Goal: Task Accomplishment & Management: Use online tool/utility

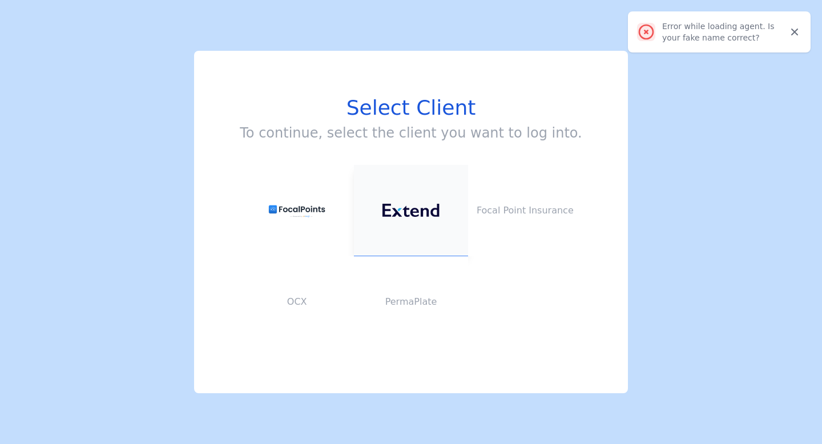
click at [411, 186] on button at bounding box center [411, 210] width 114 height 91
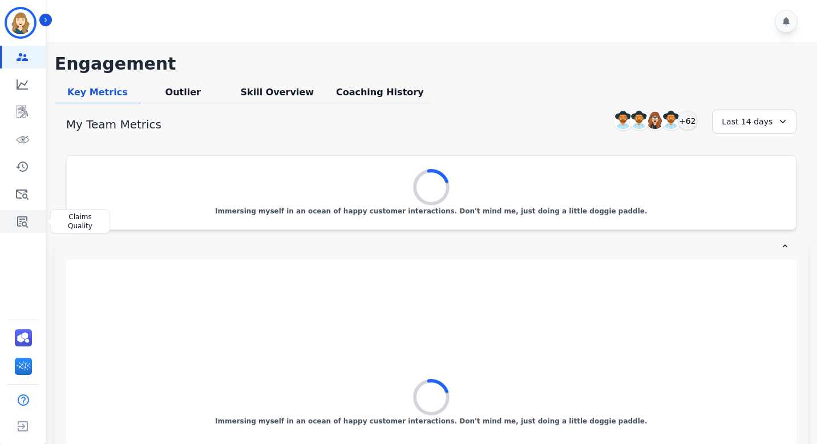
click at [31, 216] on link "Sidebar" at bounding box center [24, 221] width 44 height 23
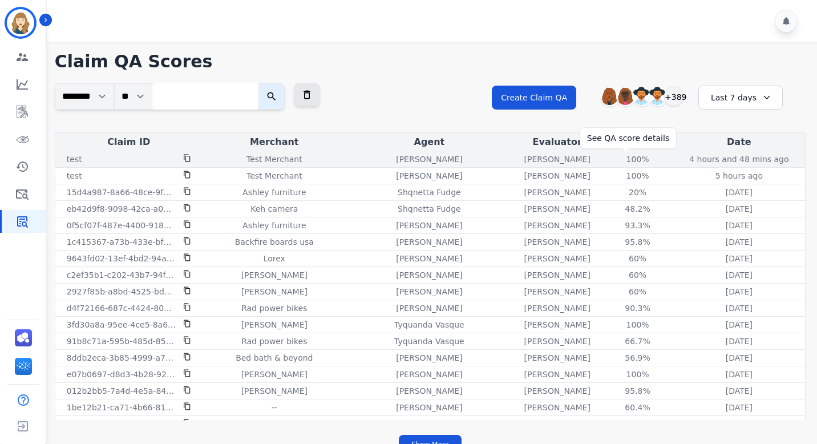
click at [624, 160] on div "100%" at bounding box center [637, 158] width 51 height 11
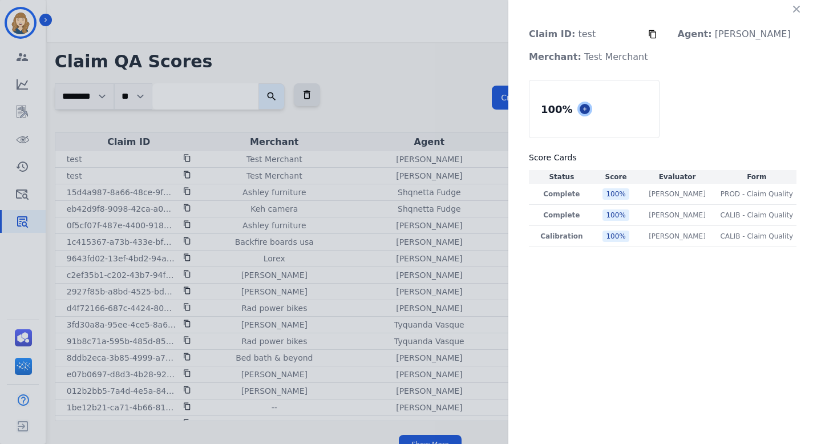
click at [588, 108] on icon at bounding box center [585, 109] width 6 height 6
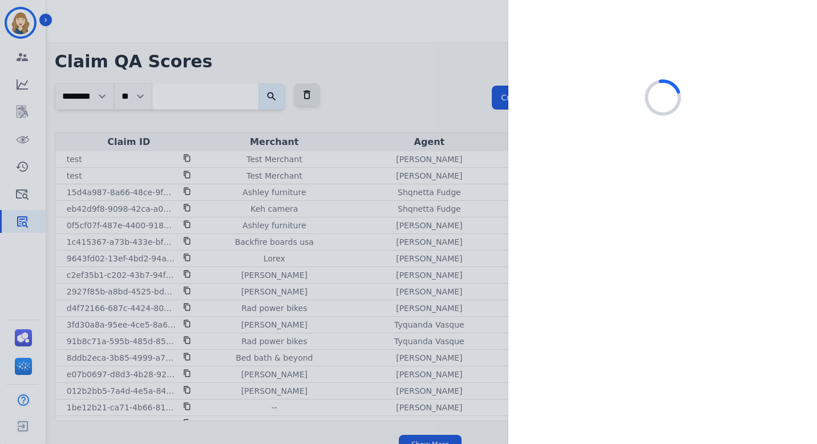
select select
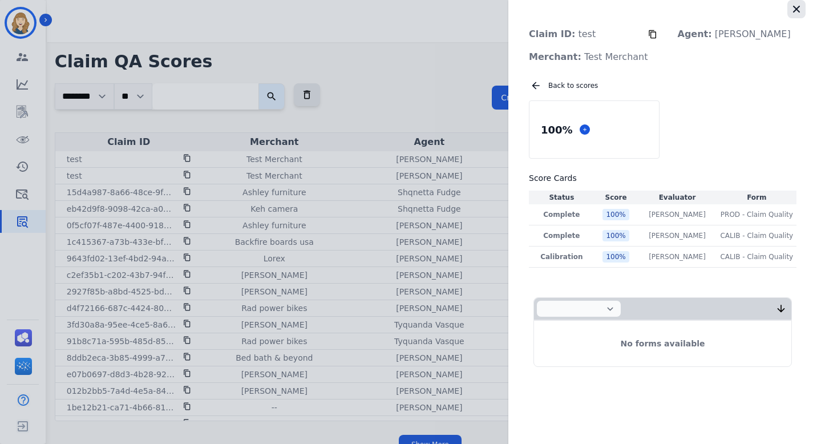
click at [794, 3] on icon "button" at bounding box center [796, 8] width 11 height 11
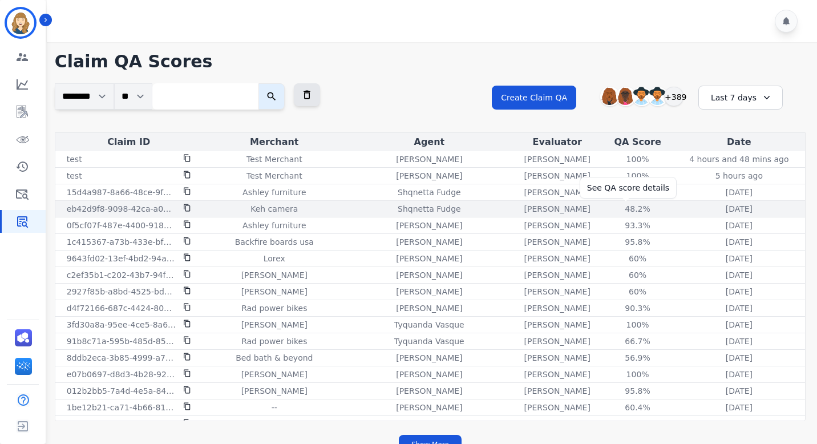
click at [626, 207] on div "48.2%" at bounding box center [637, 208] width 51 height 11
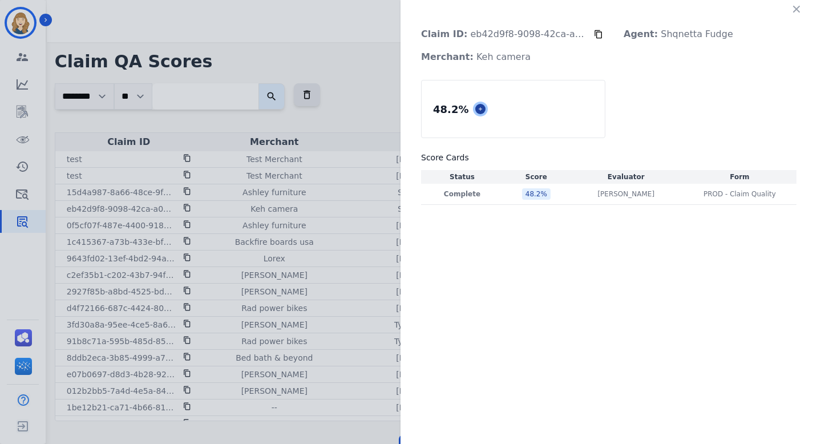
click at [478, 110] on icon at bounding box center [481, 109] width 6 height 6
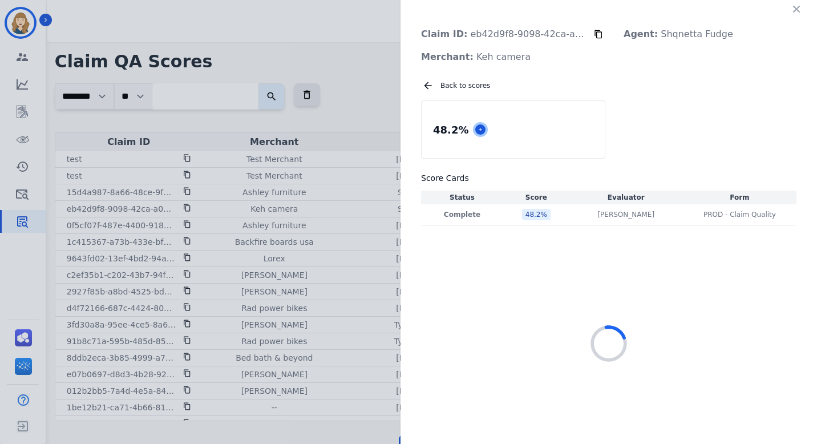
select select "*"
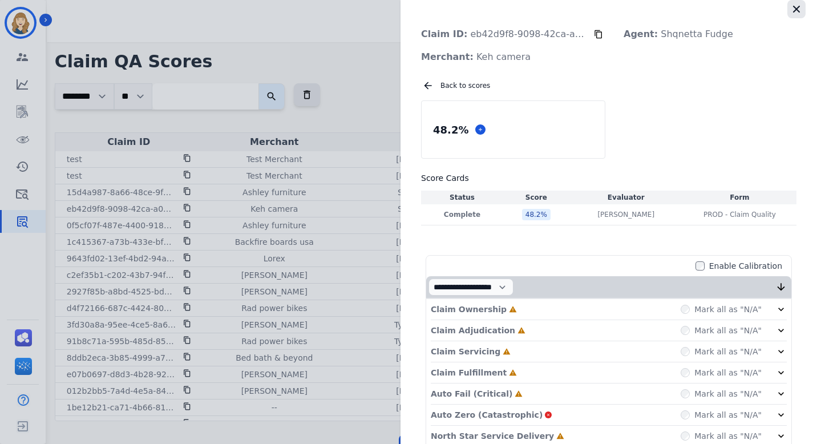
click at [794, 10] on icon "button" at bounding box center [796, 8] width 11 height 11
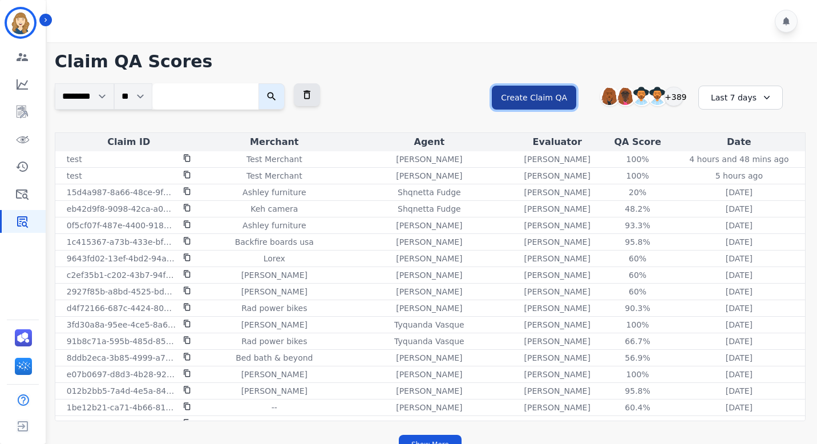
click at [527, 100] on button "Create Claim QA" at bounding box center [534, 98] width 84 height 24
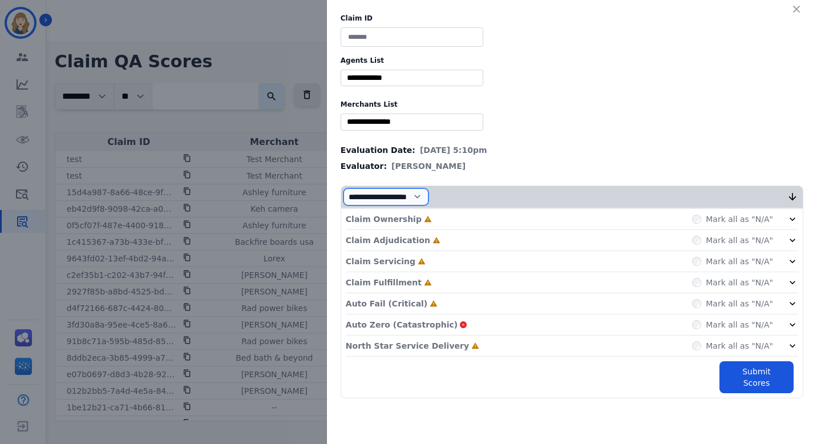
click at [391, 193] on select "**********" at bounding box center [386, 196] width 85 height 17
select select "*"
click at [344, 205] on select "**********" at bounding box center [386, 196] width 85 height 17
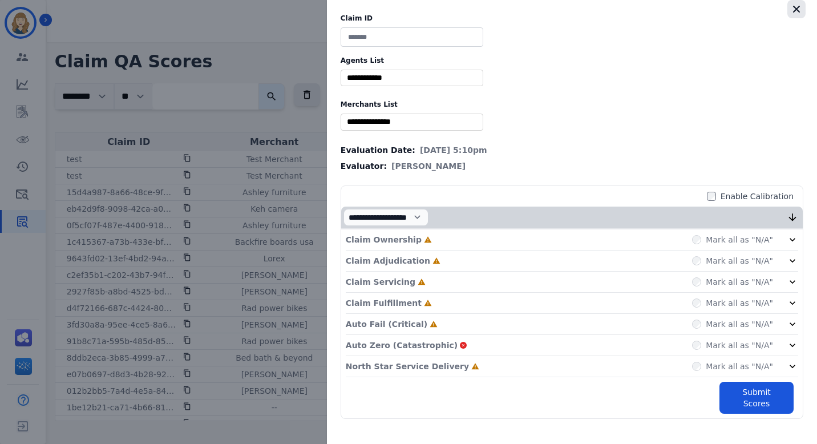
click at [794, 10] on icon "button" at bounding box center [796, 8] width 11 height 11
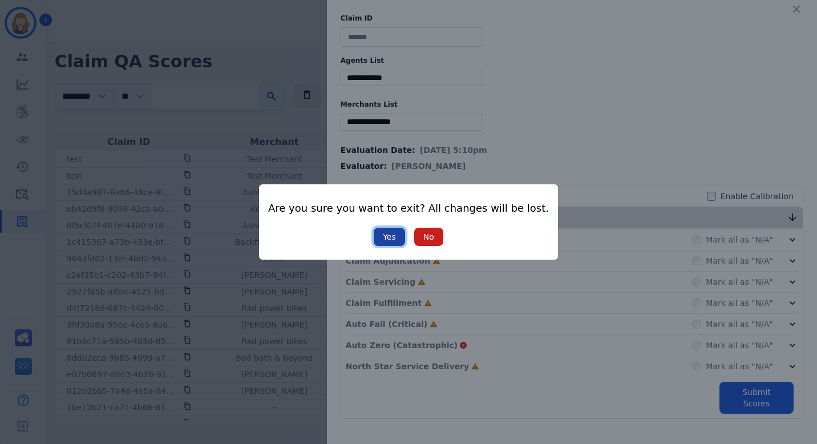
click at [393, 236] on button "Yes" at bounding box center [389, 237] width 31 height 18
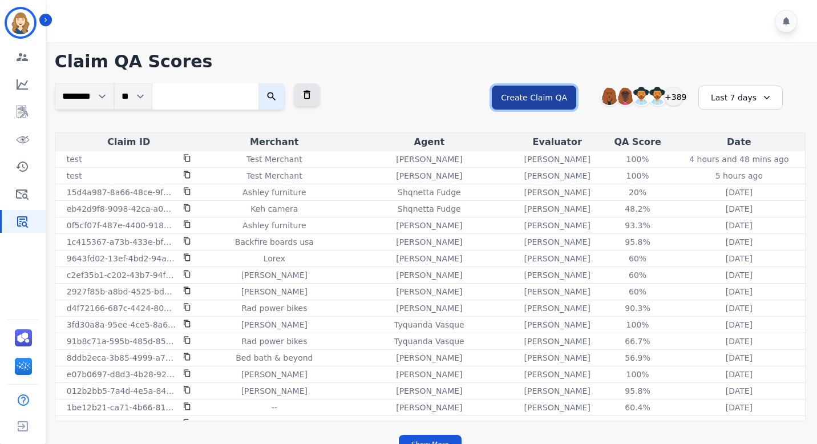
click at [555, 92] on button "Create Claim QA" at bounding box center [534, 98] width 84 height 24
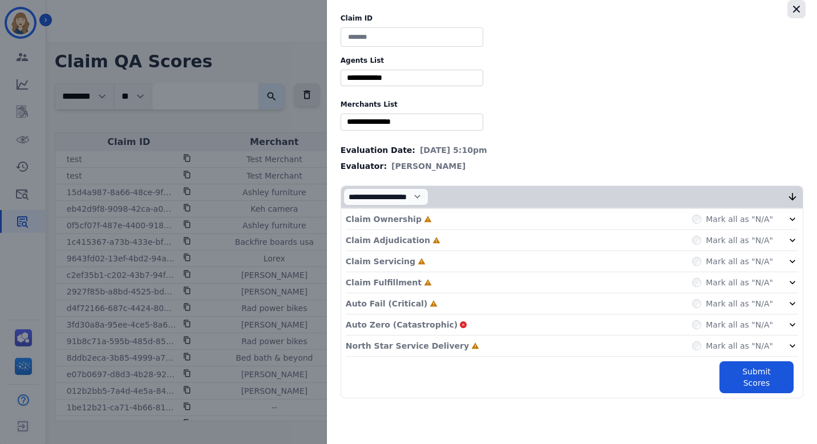
click at [791, 7] on icon "button" at bounding box center [796, 8] width 11 height 11
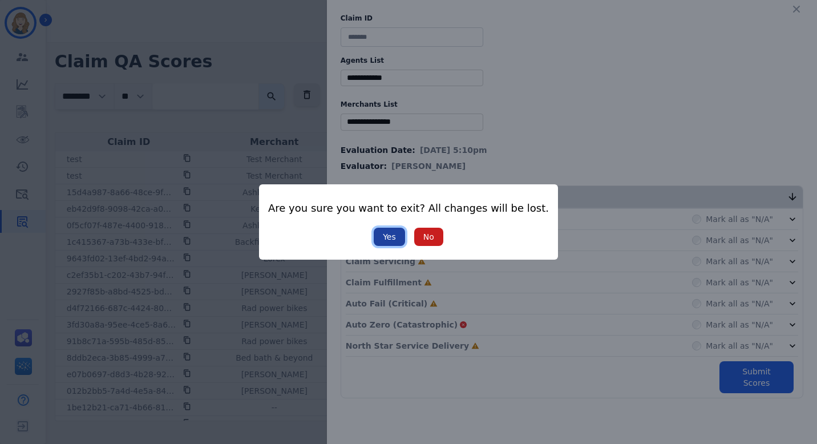
click at [390, 233] on button "Yes" at bounding box center [389, 237] width 31 height 18
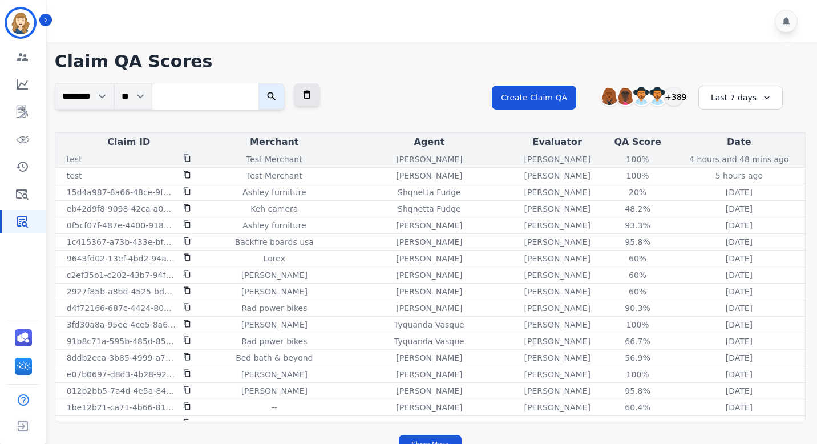
click at [188, 157] on icon at bounding box center [187, 158] width 8 height 8
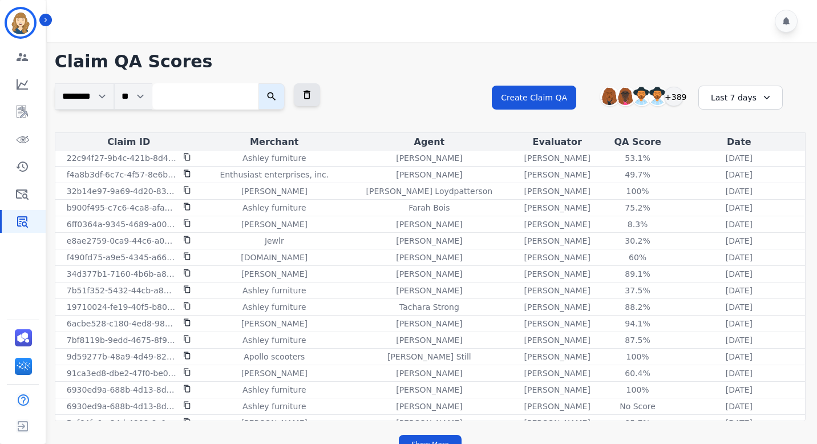
scroll to position [713, 0]
click at [205, 102] on input "search" at bounding box center [205, 96] width 106 height 26
type input "****"
click at [277, 96] on icon "submit" at bounding box center [271, 96] width 11 height 11
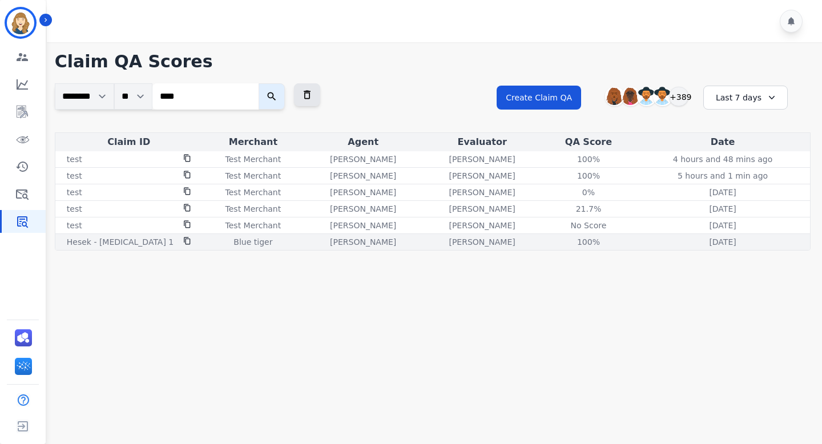
click at [188, 240] on icon at bounding box center [187, 241] width 8 height 8
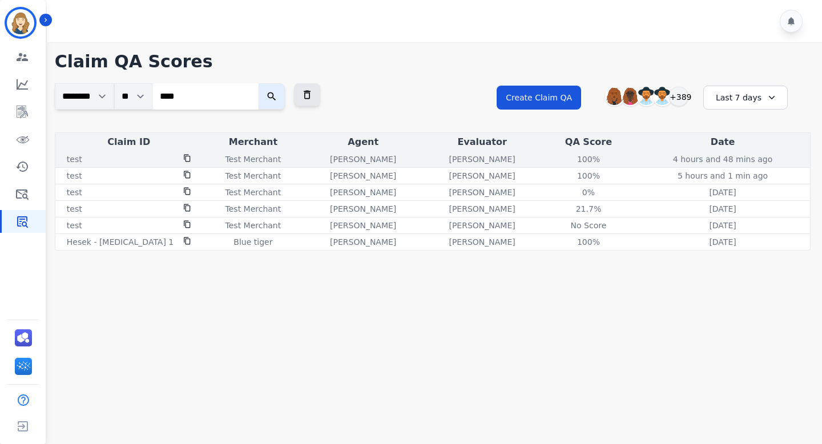
click at [188, 157] on icon at bounding box center [187, 158] width 8 height 8
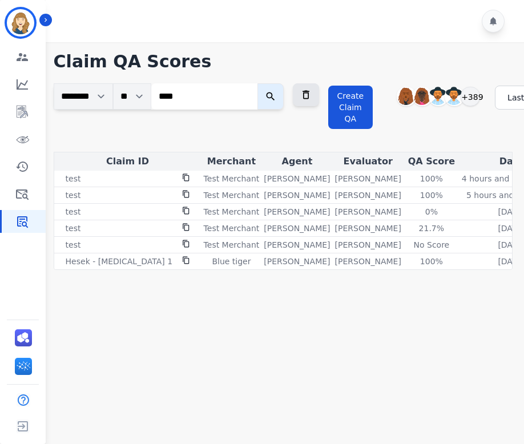
click at [276, 91] on icon "submit" at bounding box center [270, 96] width 11 height 11
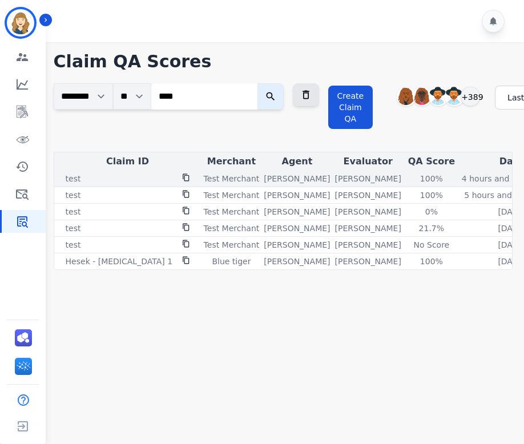
click at [184, 174] on icon at bounding box center [186, 177] width 6 height 7
click at [411, 177] on div "100%" at bounding box center [431, 178] width 51 height 11
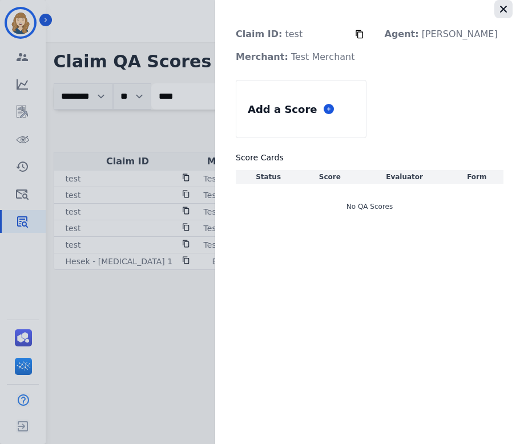
click at [501, 11] on icon "button" at bounding box center [503, 9] width 7 height 7
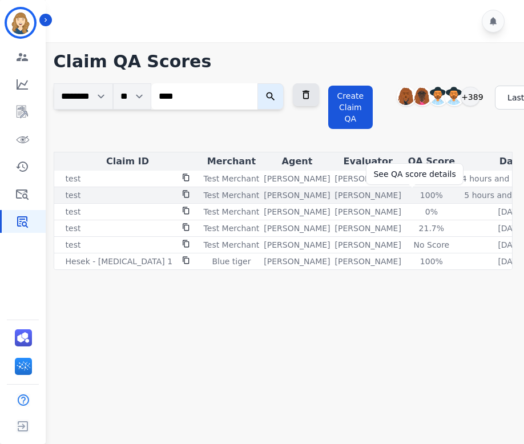
click at [410, 192] on div "100%" at bounding box center [431, 194] width 51 height 11
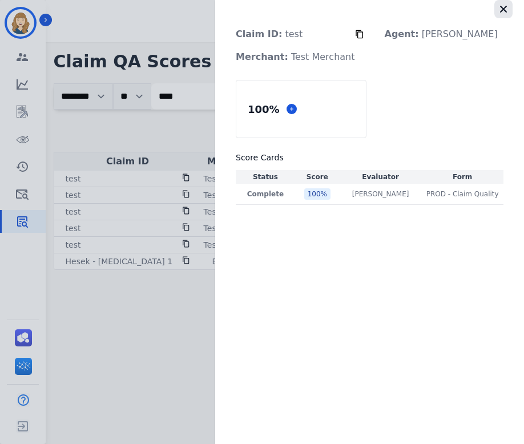
click at [501, 10] on icon "button" at bounding box center [503, 9] width 7 height 7
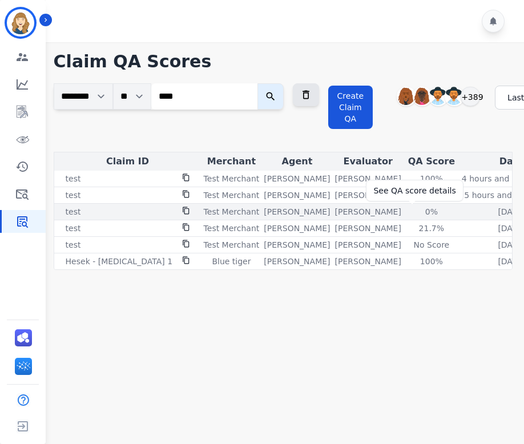
click at [414, 212] on div "0%" at bounding box center [431, 211] width 51 height 11
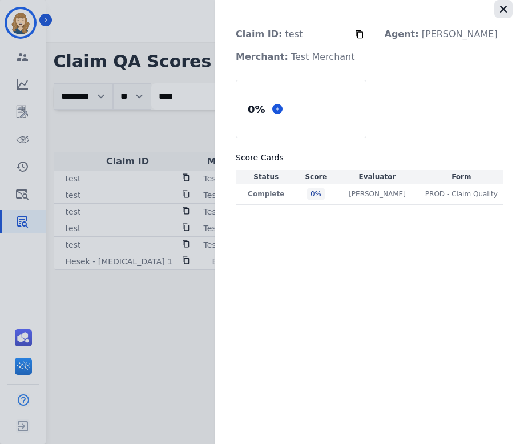
click at [503, 13] on icon "button" at bounding box center [503, 8] width 11 height 11
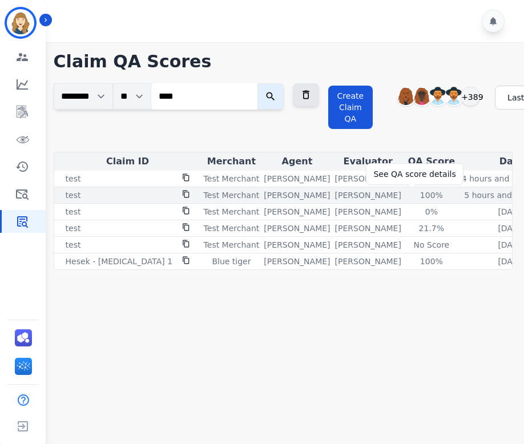
click at [413, 196] on div "100%" at bounding box center [431, 194] width 51 height 11
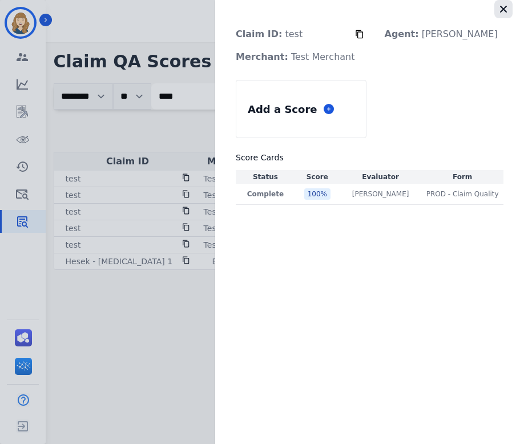
click at [504, 11] on icon "button" at bounding box center [503, 8] width 11 height 11
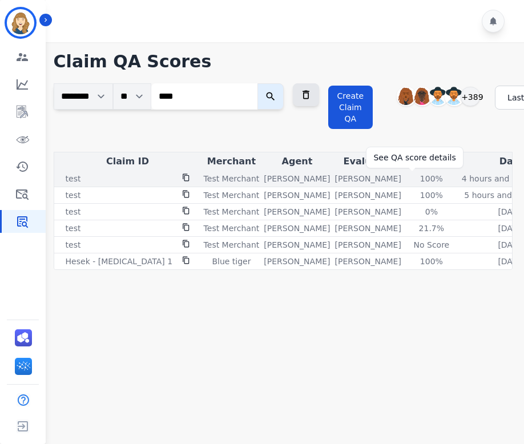
click at [410, 179] on div "100%" at bounding box center [431, 178] width 51 height 11
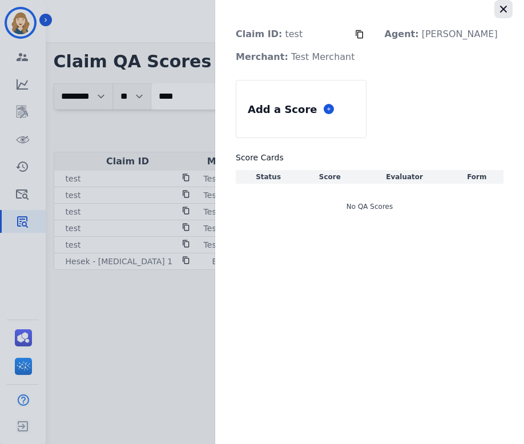
click at [502, 10] on icon "button" at bounding box center [503, 9] width 7 height 7
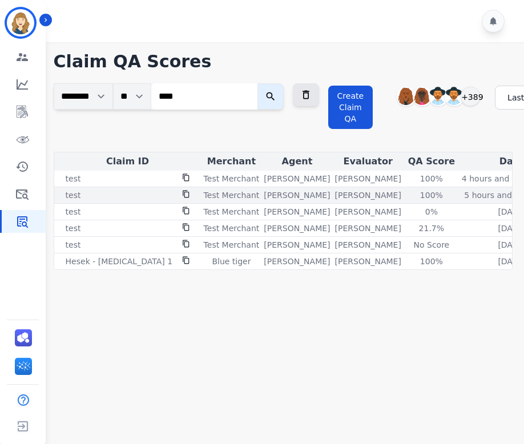
click at [410, 195] on div "100%" at bounding box center [431, 194] width 51 height 11
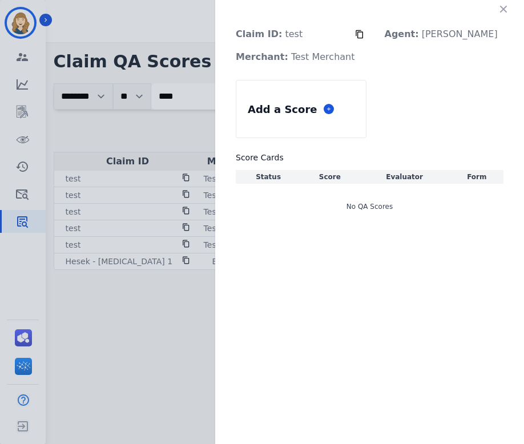
click at [507, 6] on icon "button" at bounding box center [503, 8] width 11 height 11
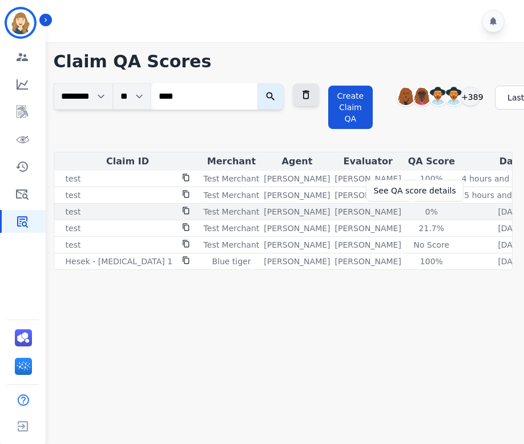
click at [411, 210] on div "0%" at bounding box center [431, 211] width 51 height 11
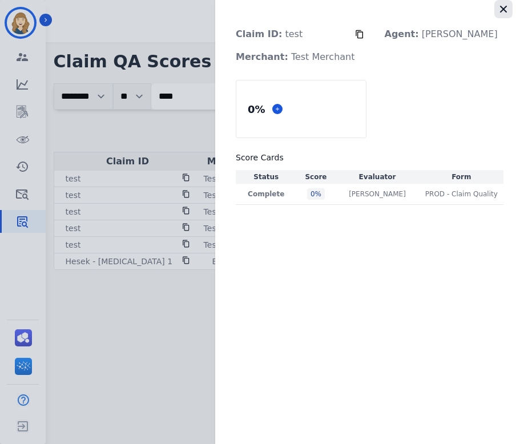
click at [503, 11] on icon "button" at bounding box center [503, 8] width 11 height 11
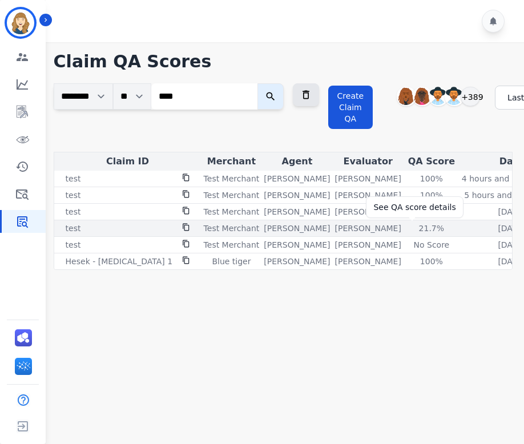
click at [415, 227] on div "21.7%" at bounding box center [431, 228] width 51 height 11
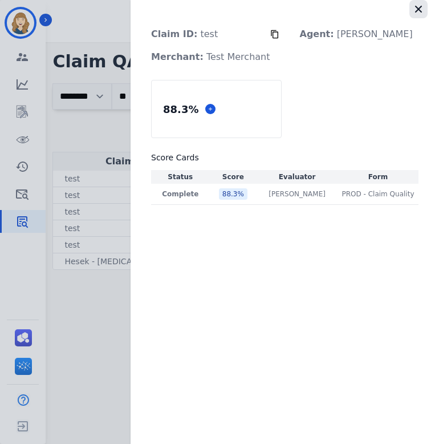
click at [420, 10] on icon "button" at bounding box center [418, 8] width 11 height 11
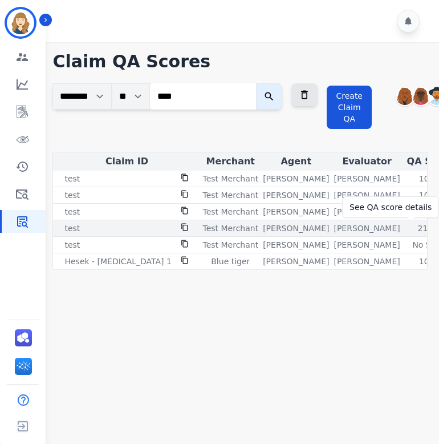
click at [409, 229] on div "21.7%" at bounding box center [430, 228] width 51 height 11
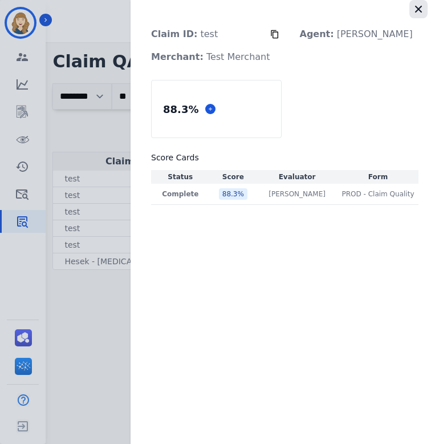
click at [419, 9] on icon "button" at bounding box center [418, 9] width 7 height 7
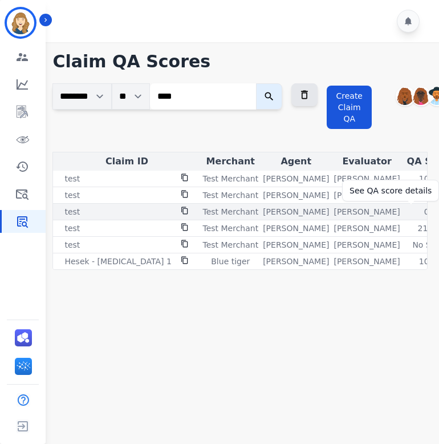
click at [409, 212] on div "0%" at bounding box center [430, 211] width 51 height 11
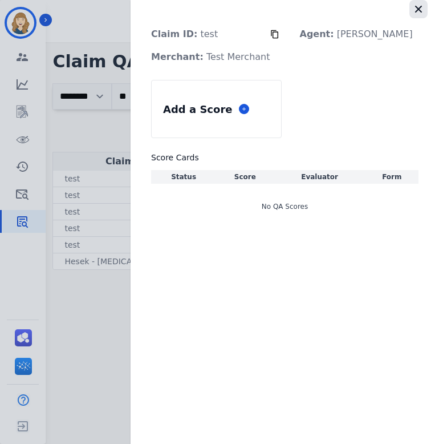
click at [421, 8] on icon "button" at bounding box center [418, 8] width 11 height 11
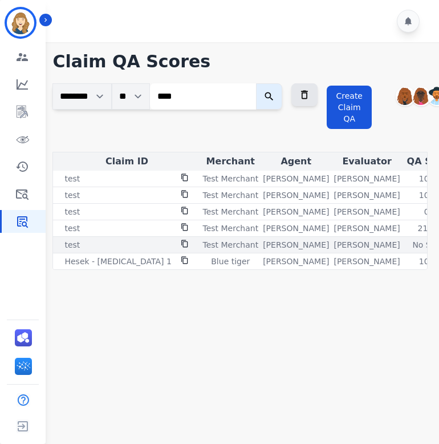
click at [407, 243] on div "No Score" at bounding box center [430, 244] width 51 height 11
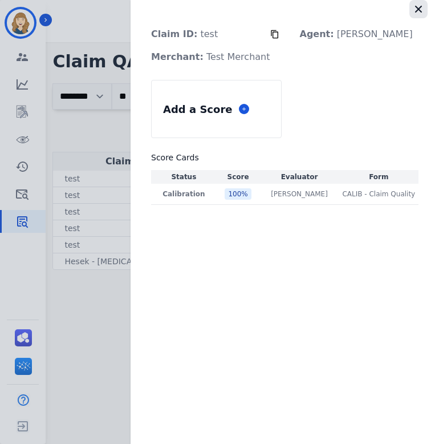
click at [421, 10] on icon "button" at bounding box center [418, 8] width 11 height 11
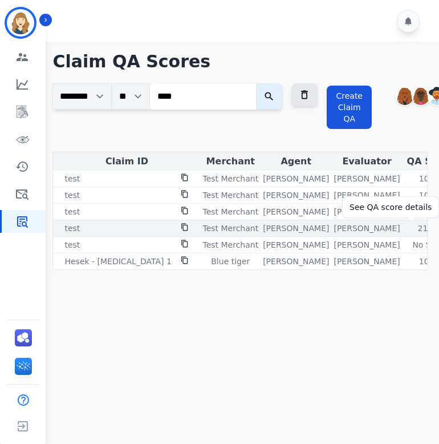
click at [407, 228] on div "21.7%" at bounding box center [430, 228] width 51 height 11
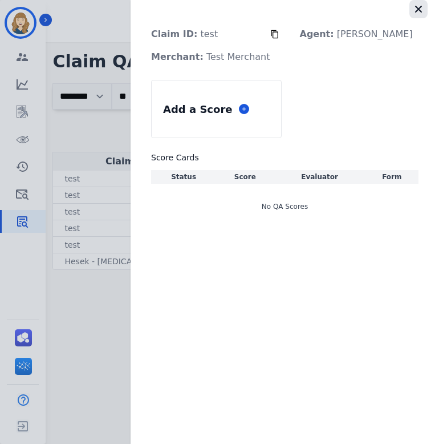
click at [422, 8] on icon "button" at bounding box center [418, 8] width 11 height 11
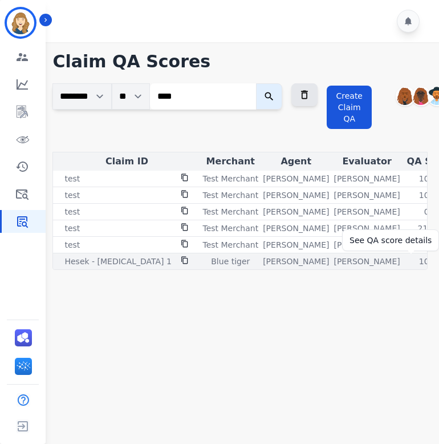
click at [408, 265] on div "100%" at bounding box center [430, 261] width 51 height 11
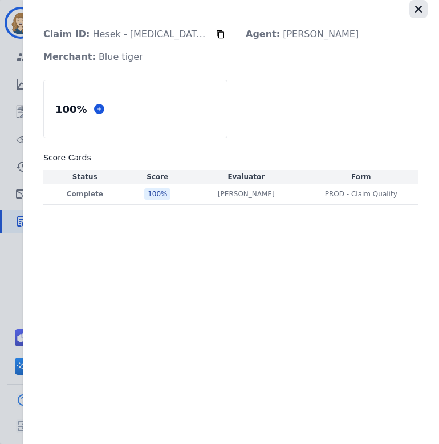
click at [421, 10] on icon "button" at bounding box center [418, 9] width 7 height 7
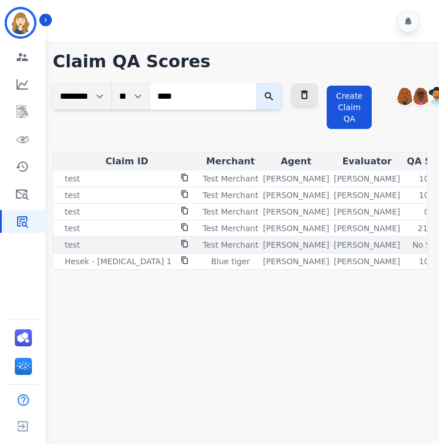
click at [421, 243] on div "No Score" at bounding box center [430, 244] width 51 height 11
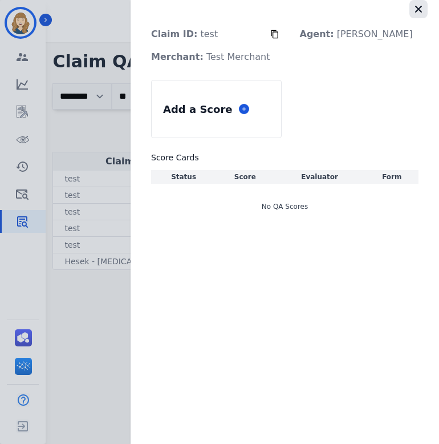
click at [421, 6] on icon "button" at bounding box center [418, 9] width 7 height 7
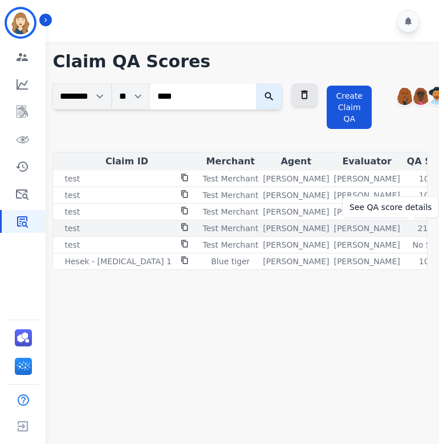
click at [411, 224] on div "21.7%" at bounding box center [430, 228] width 51 height 11
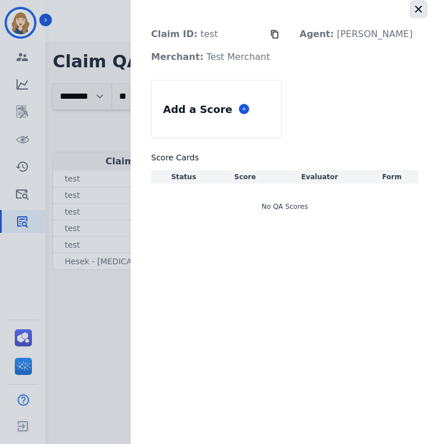
click at [421, 9] on icon "button" at bounding box center [418, 8] width 11 height 11
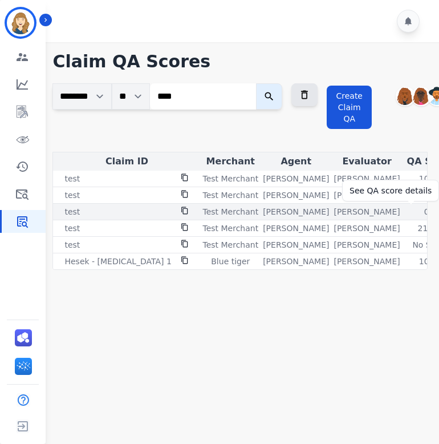
click at [406, 211] on div "0%" at bounding box center [430, 211] width 51 height 11
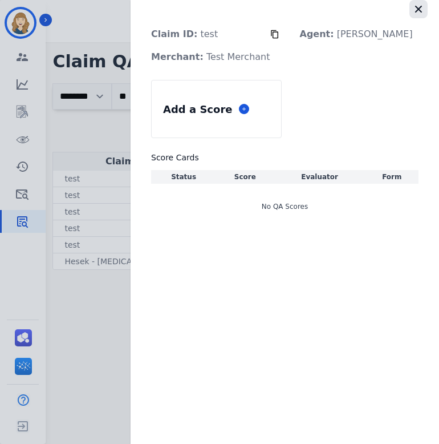
click at [419, 11] on icon "button" at bounding box center [418, 8] width 11 height 11
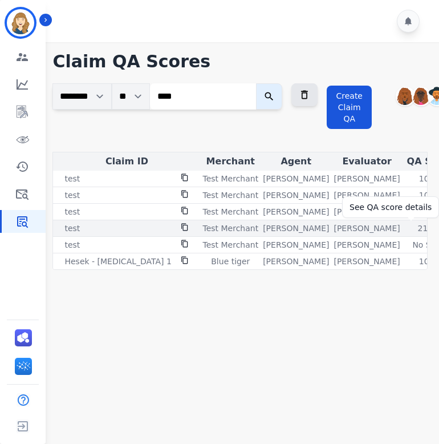
click at [414, 225] on div "21.7%" at bounding box center [430, 228] width 51 height 11
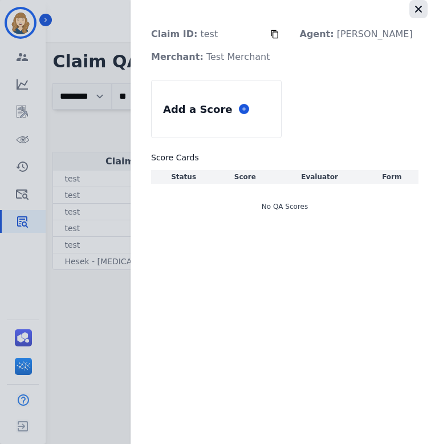
click at [419, 6] on icon "button" at bounding box center [418, 8] width 11 height 11
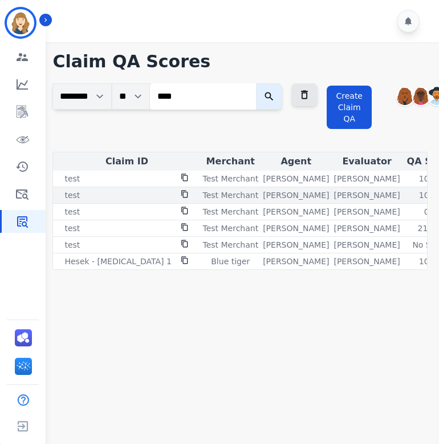
click at [409, 189] on td "100% See QA score details" at bounding box center [431, 195] width 56 height 17
click at [409, 192] on div "100%" at bounding box center [430, 194] width 51 height 11
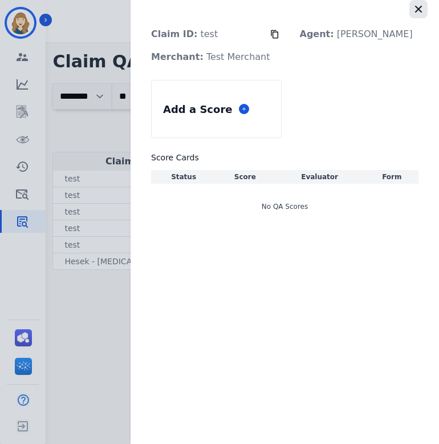
click at [419, 14] on icon "button" at bounding box center [418, 8] width 11 height 11
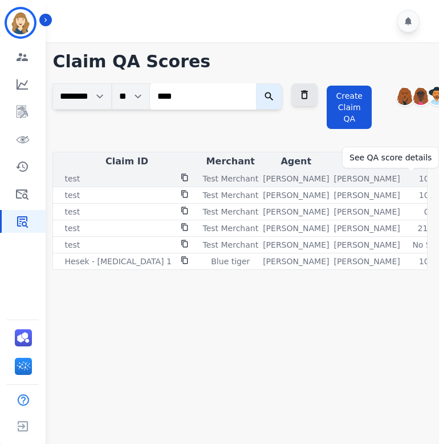
click at [412, 179] on div "100%" at bounding box center [430, 178] width 51 height 11
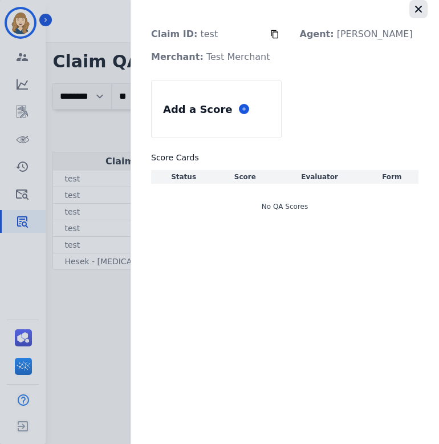
click at [421, 9] on icon "button" at bounding box center [418, 8] width 11 height 11
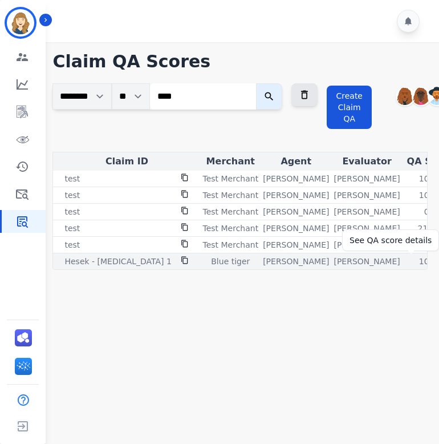
click at [409, 262] on div "100%" at bounding box center [430, 261] width 51 height 11
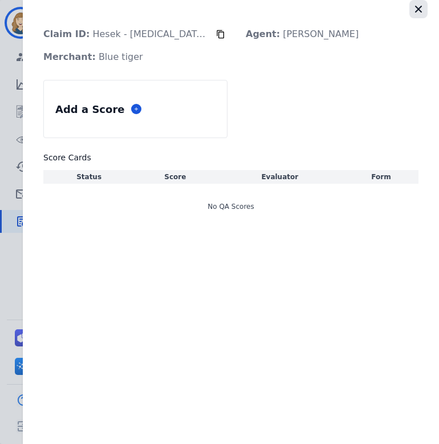
click at [419, 7] on icon "button" at bounding box center [418, 9] width 7 height 7
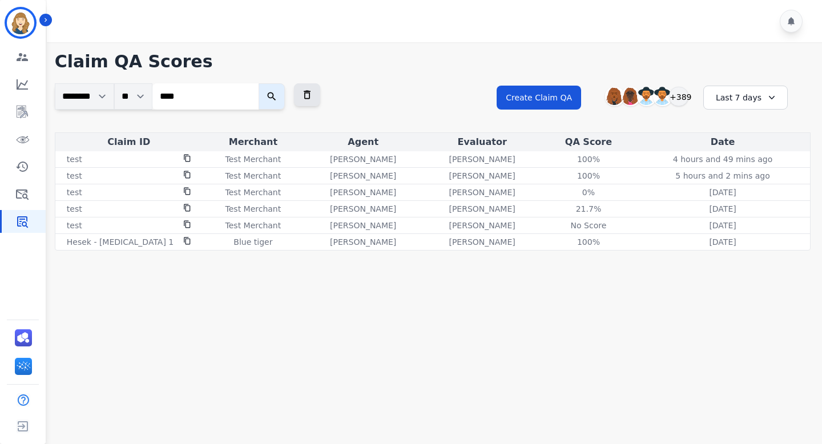
click at [277, 95] on icon "submit" at bounding box center [271, 96] width 11 height 11
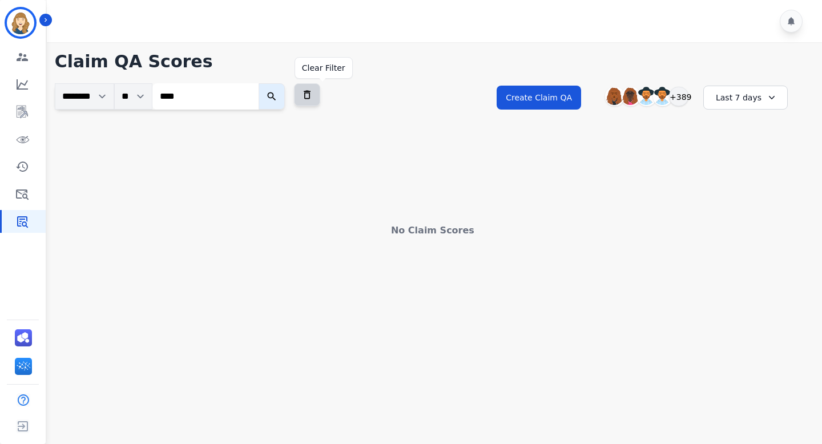
click at [320, 94] on button at bounding box center [307, 94] width 26 height 23
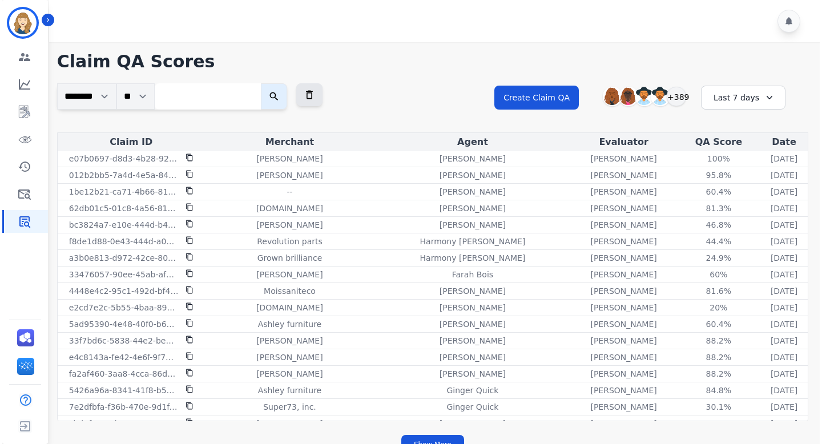
scroll to position [0, 0]
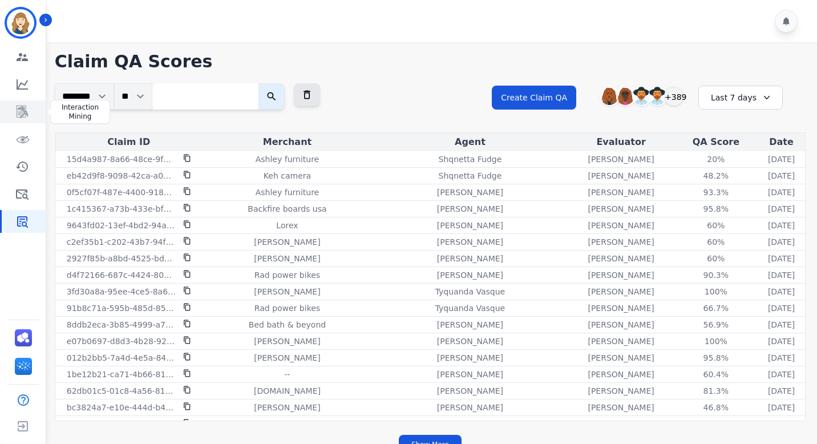
click at [25, 105] on icon "Sidebar" at bounding box center [22, 112] width 14 height 14
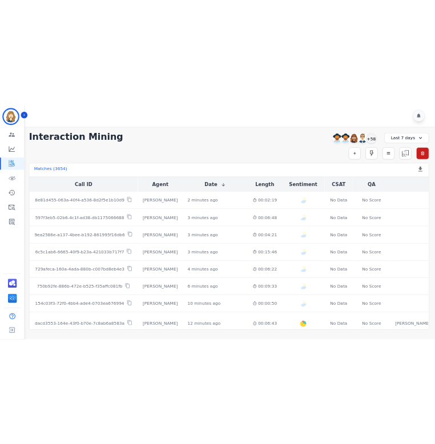
scroll to position [568, 0]
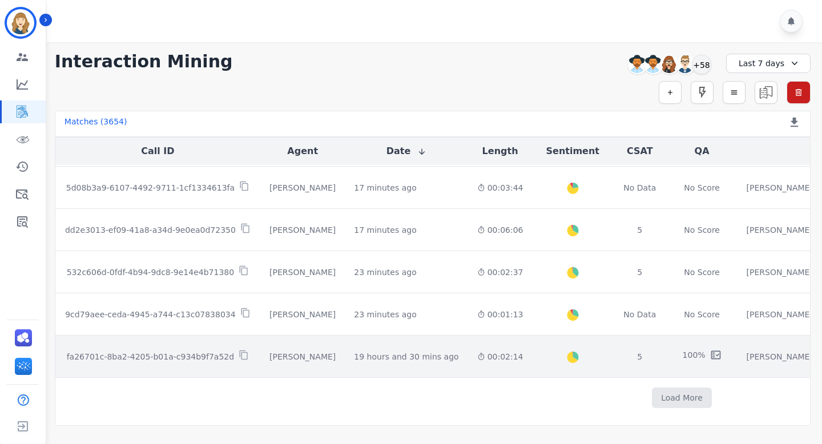
click at [150, 351] on p "fa26701c-8ba2-4205-b01a-c934b9f7a52d" at bounding box center [150, 356] width 167 height 11
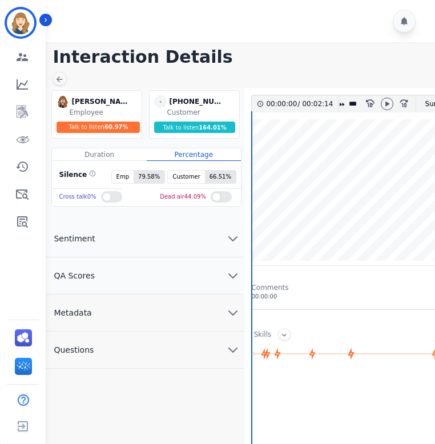
click at [169, 272] on button "QA Scores" at bounding box center [145, 275] width 200 height 37
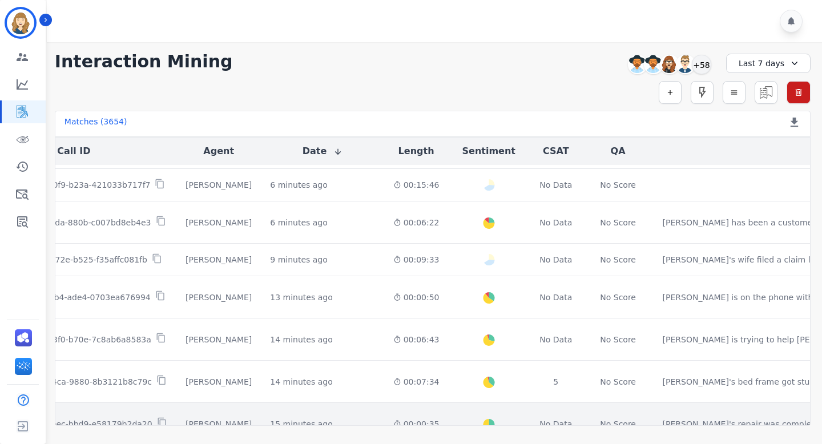
scroll to position [76, 84]
